Goal: Task Accomplishment & Management: Use online tool/utility

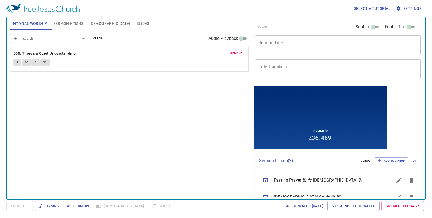
click at [98, 38] on span "clear" at bounding box center [97, 38] width 9 height 5
click at [74, 23] on span "Sermon Hymns" at bounding box center [68, 23] width 30 height 7
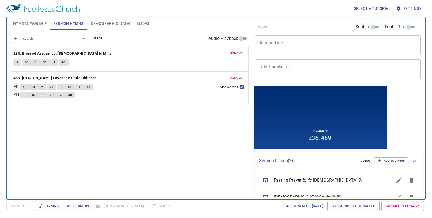
click at [98, 38] on span "clear" at bounding box center [97, 38] width 9 height 5
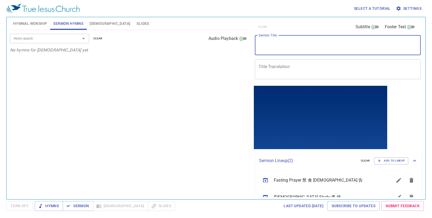
click at [307, 47] on textarea "Sermon Title" at bounding box center [338, 45] width 158 height 10
click at [308, 43] on textarea "A Better Life" at bounding box center [338, 45] width 158 height 10
type textarea "A Better Life"
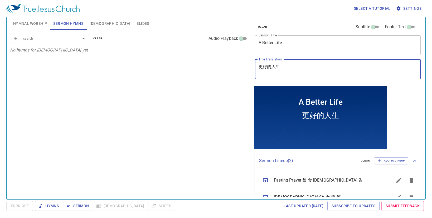
type textarea "更好的人生"
click at [60, 37] on input "Hymn search" at bounding box center [42, 38] width 60 height 6
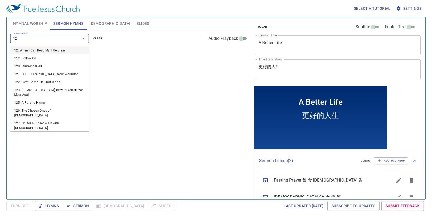
type input "128"
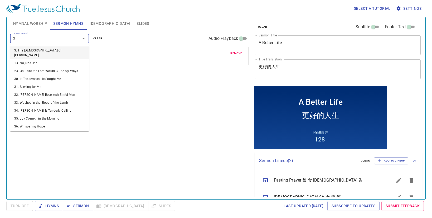
type input "36"
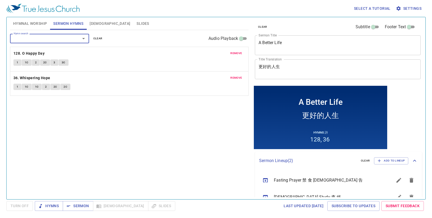
click at [174, 124] on div "Hymn search Hymn search clear Audio Playback remove 128. O Happy Day 1 1C 2 2C …" at bounding box center [129, 112] width 239 height 165
click at [37, 27] on button "Hymnal Worship" at bounding box center [30, 23] width 40 height 13
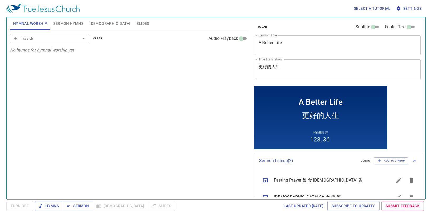
click at [43, 37] on input "Hymn search" at bounding box center [42, 38] width 60 height 6
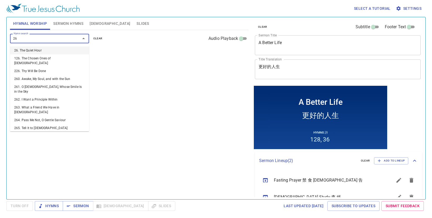
type input "263"
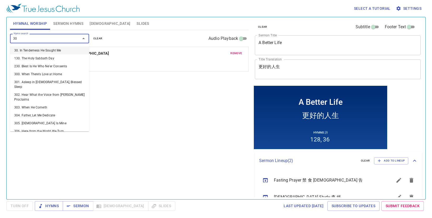
type input "307"
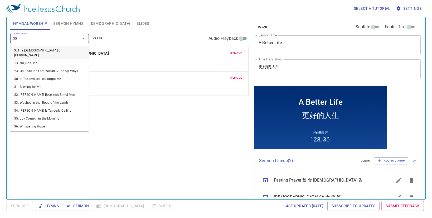
type input "351"
type input "354"
type input "353"
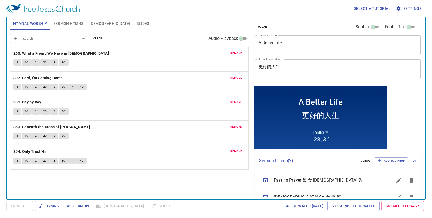
drag, startPoint x: 110, startPoint y: 157, endPoint x: 118, endPoint y: 128, distance: 29.3
click at [118, 120] on div "remove 263. What a Friend We Have in Jesus 1 1C 2 2C 3 3C remove 307. Lord, I'm…" at bounding box center [129, 107] width 239 height 25
click at [46, 205] on span "Hymns" at bounding box center [49, 205] width 20 height 7
click at [61, 22] on span "Sermon Hymns" at bounding box center [68, 23] width 30 height 7
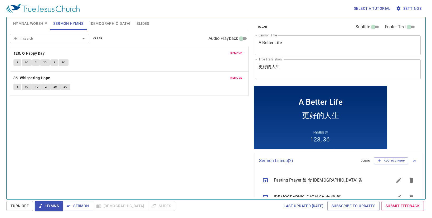
click at [32, 25] on span "Hymnal Worship" at bounding box center [30, 23] width 34 height 7
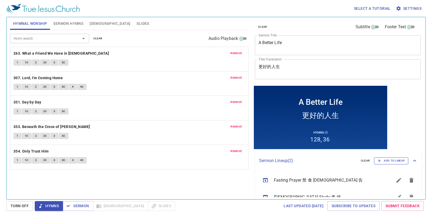
click at [386, 161] on span "Add to Lineup" at bounding box center [391, 160] width 27 height 5
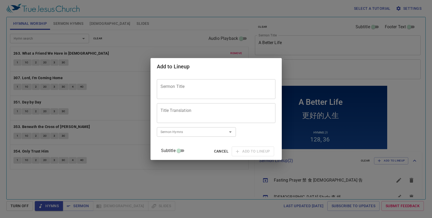
click at [187, 83] on div "Sermon Title" at bounding box center [216, 89] width 119 height 20
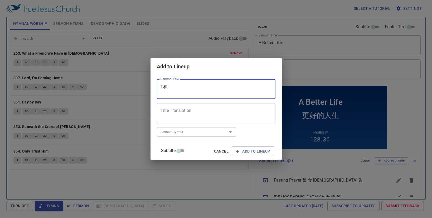
type textarea "T"
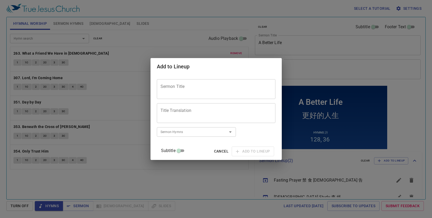
click at [211, 83] on div "Sermon Title" at bounding box center [216, 89] width 119 height 20
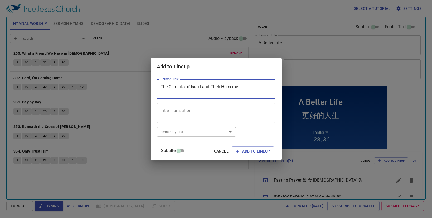
type textarea "The Chariots of Israel and Their Horsemen"
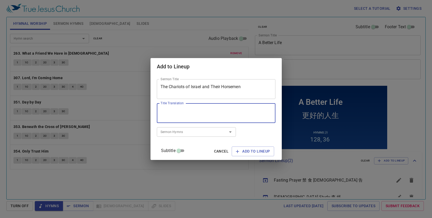
click at [196, 113] on textarea "Title Translation" at bounding box center [216, 113] width 111 height 10
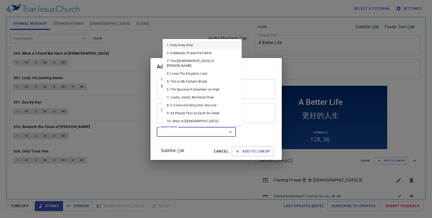
click at [180, 134] on input "Sermon Hymns" at bounding box center [188, 132] width 60 height 6
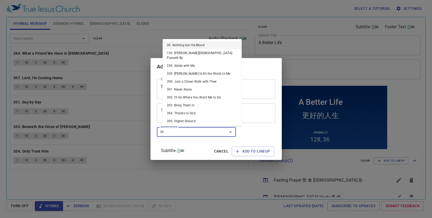
type input "399"
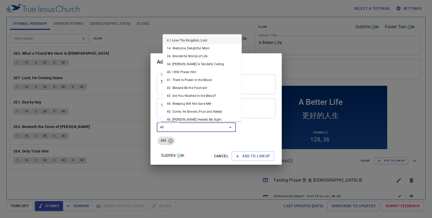
type input "400"
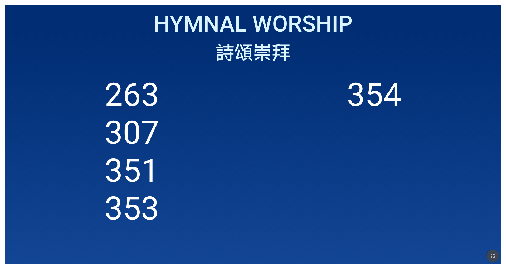
drag, startPoint x: 491, startPoint y: 253, endPoint x: 422, endPoint y: 266, distance: 70.2
click at [490, 253] on button "button" at bounding box center [493, 256] width 13 height 13
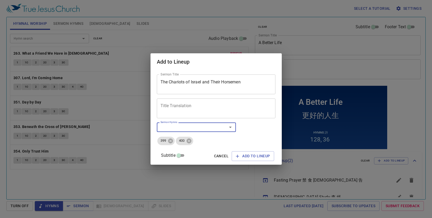
click at [192, 109] on textarea "Title Translation" at bounding box center [216, 108] width 111 height 10
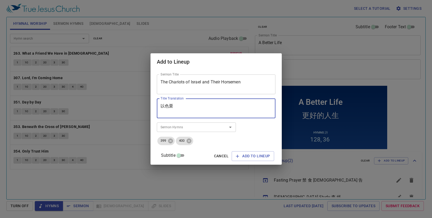
click at [201, 107] on textarea "以色栗" at bounding box center [216, 108] width 111 height 10
paste textarea "列"
click at [196, 110] on textarea "以色列" at bounding box center [216, 108] width 111 height 10
type textarea "以色列的車馬兵"
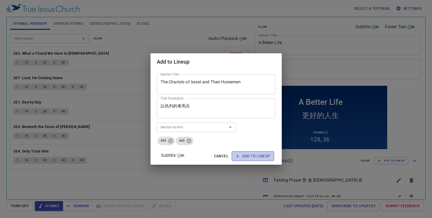
click at [248, 157] on span "Add to Lineup" at bounding box center [253, 156] width 34 height 7
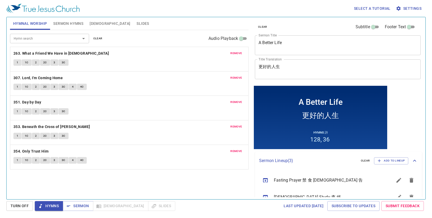
click at [236, 54] on span "remove" at bounding box center [236, 53] width 12 height 5
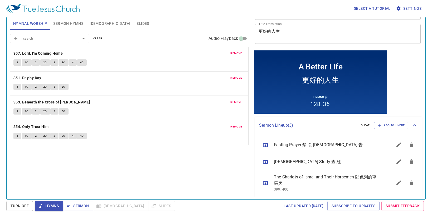
scroll to position [38, 0]
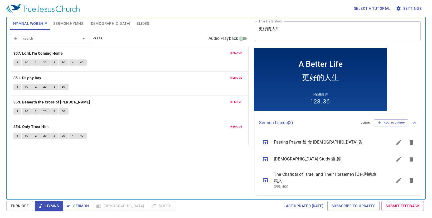
click at [396, 181] on icon "sermon lineup list" at bounding box center [399, 180] width 6 height 6
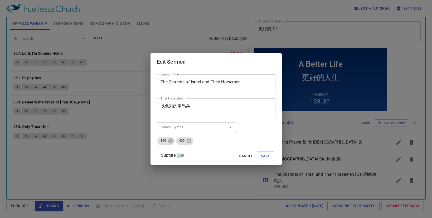
click at [183, 105] on textarea "以色列的車馬兵" at bounding box center [216, 108] width 111 height 10
drag, startPoint x: 205, startPoint y: 105, endPoint x: 166, endPoint y: 104, distance: 39.3
click at [166, 104] on div "以色列的战車馬兵 Title Translation" at bounding box center [216, 108] width 119 height 20
click at [209, 113] on textarea "以色列的战車馬兵" at bounding box center [216, 108] width 111 height 10
click at [168, 105] on textarea "以色列的战車馬兵" at bounding box center [216, 108] width 111 height 10
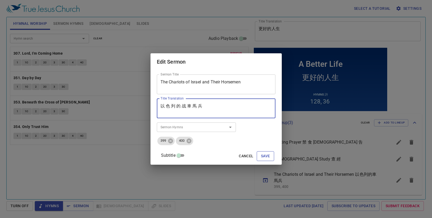
type textarea "以 色 列 的 战 車 馬 兵"
click at [261, 155] on span "Save" at bounding box center [265, 156] width 9 height 7
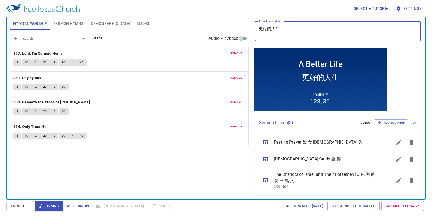
click at [263, 28] on textarea "更好的人生" at bounding box center [338, 31] width 158 height 10
type textarea "更 好 的 人 生"
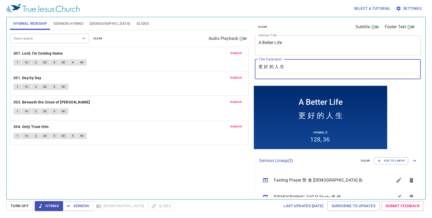
scroll to position [38, 0]
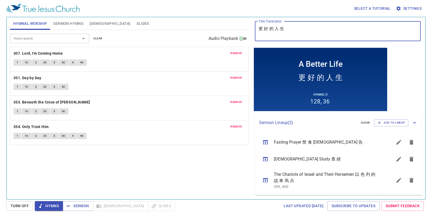
type textarea "更 好 的 人 生"
click at [233, 54] on span "remove" at bounding box center [236, 53] width 12 height 5
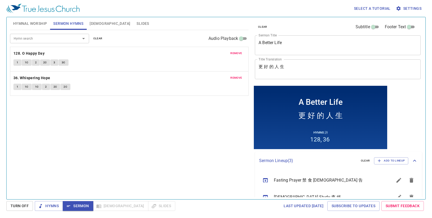
scroll to position [38, 0]
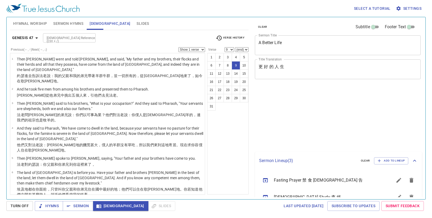
select select "9"
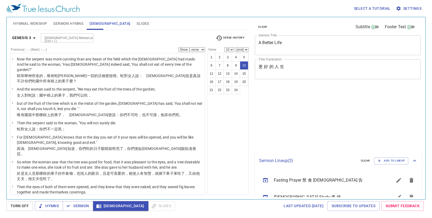
select select "10"
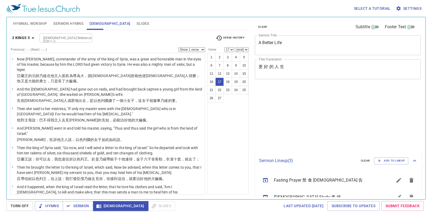
select select "17"
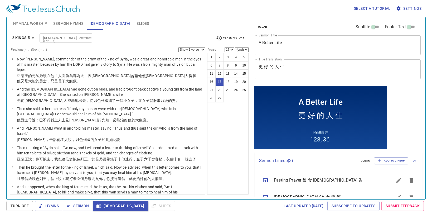
scroll to position [38, 0]
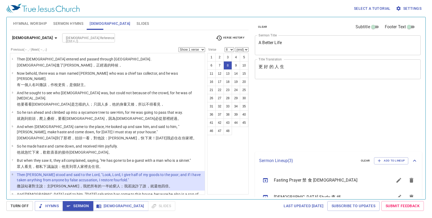
select select "8"
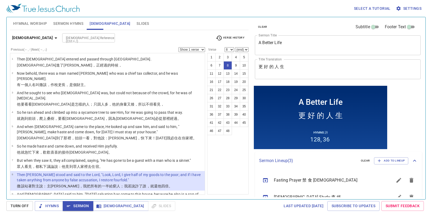
scroll to position [38, 0]
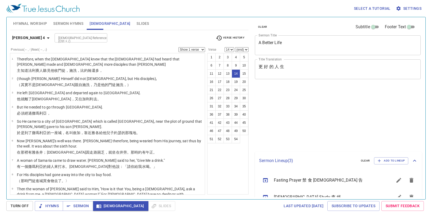
select select "14"
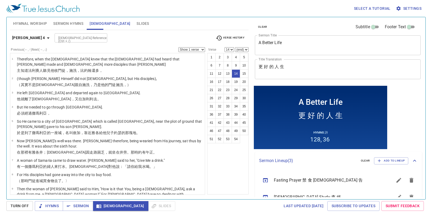
scroll to position [38, 0]
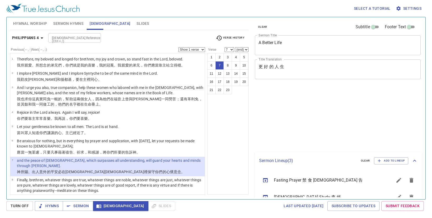
select select "7"
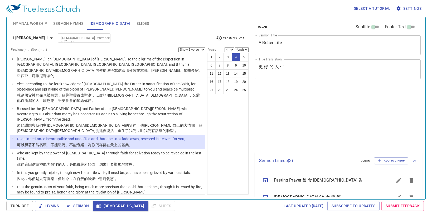
select select "4"
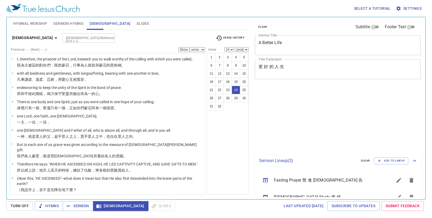
select select "24"
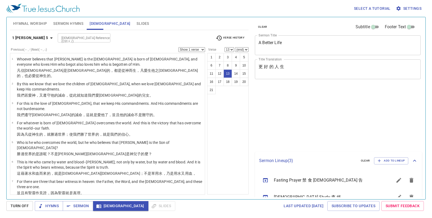
select select "13"
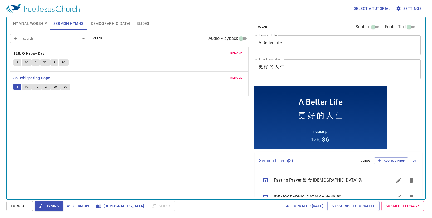
scroll to position [38, 0]
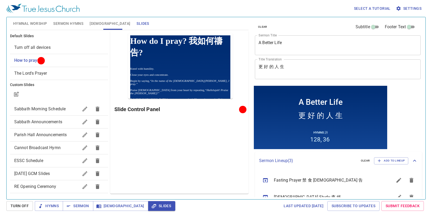
scroll to position [38, 0]
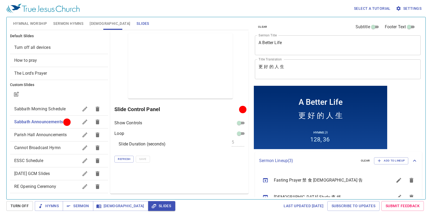
scroll to position [38, 0]
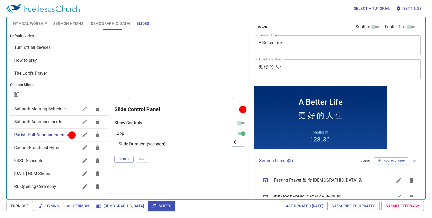
scroll to position [38, 0]
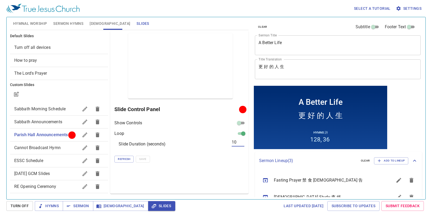
scroll to position [38, 0]
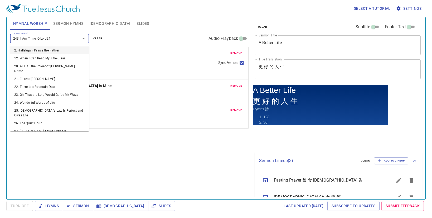
type input "243. I Am Thine, O Lord242"
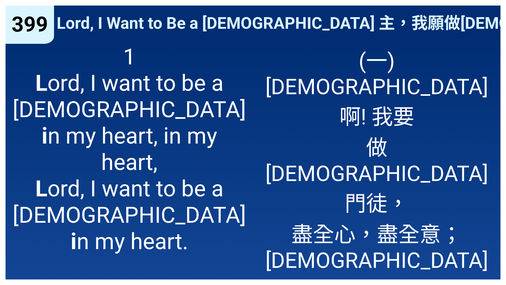
click at [261, 138] on div "(一) 主啊! 我要 做祢門徒， 盡全心，盡全意； 主啊! 我要 做祢門徒， 盡全力。" at bounding box center [377, 158] width 248 height 241
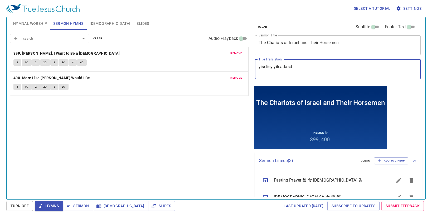
click at [277, 69] on textarea "yiselieyiyilsadasd" at bounding box center [338, 69] width 158 height 10
type textarea "yiselieyiyiasdasdasdlsadasd"
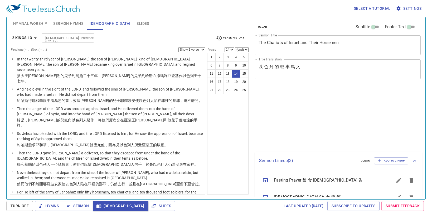
select select "14"
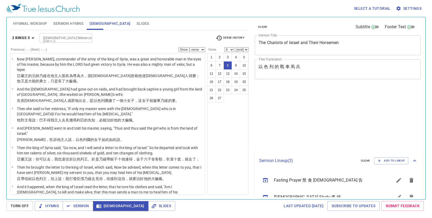
select select "8"
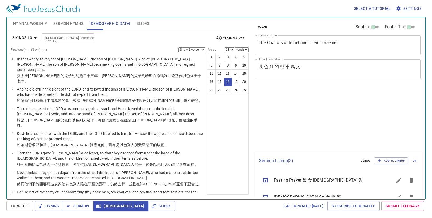
select select "18"
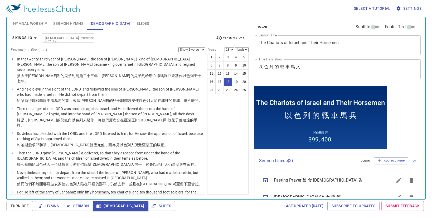
click at [234, 112] on div "1 2 3 4 5 6 7 8 9 10 11 12 13 14 15 16 17 18 19 20 21 22 23 24 25" at bounding box center [227, 123] width 41 height 141
click at [236, 81] on button "19" at bounding box center [236, 82] width 8 height 8
select select "19"
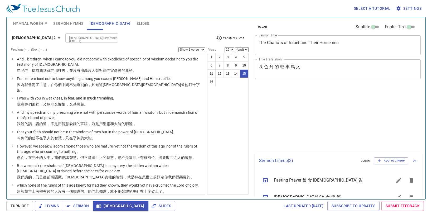
select select "15"
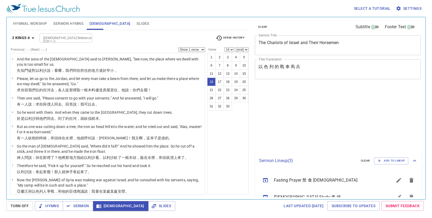
select select "16"
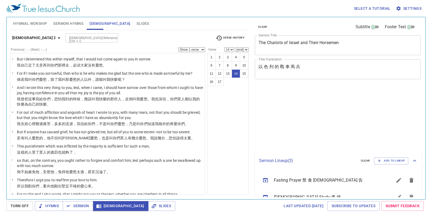
select select "14"
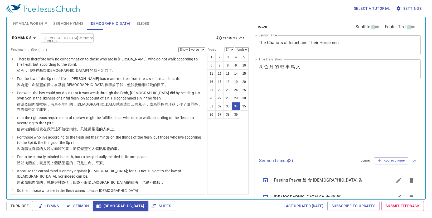
select select "34"
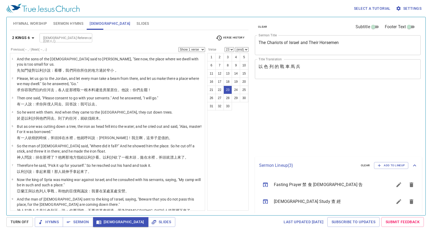
select select "23"
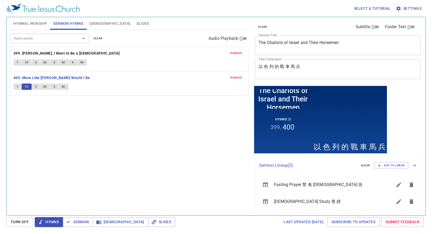
click at [233, 45] on div "Hymn search Hymn search clear Audio Playback" at bounding box center [129, 38] width 239 height 17
